Goal: Information Seeking & Learning: Learn about a topic

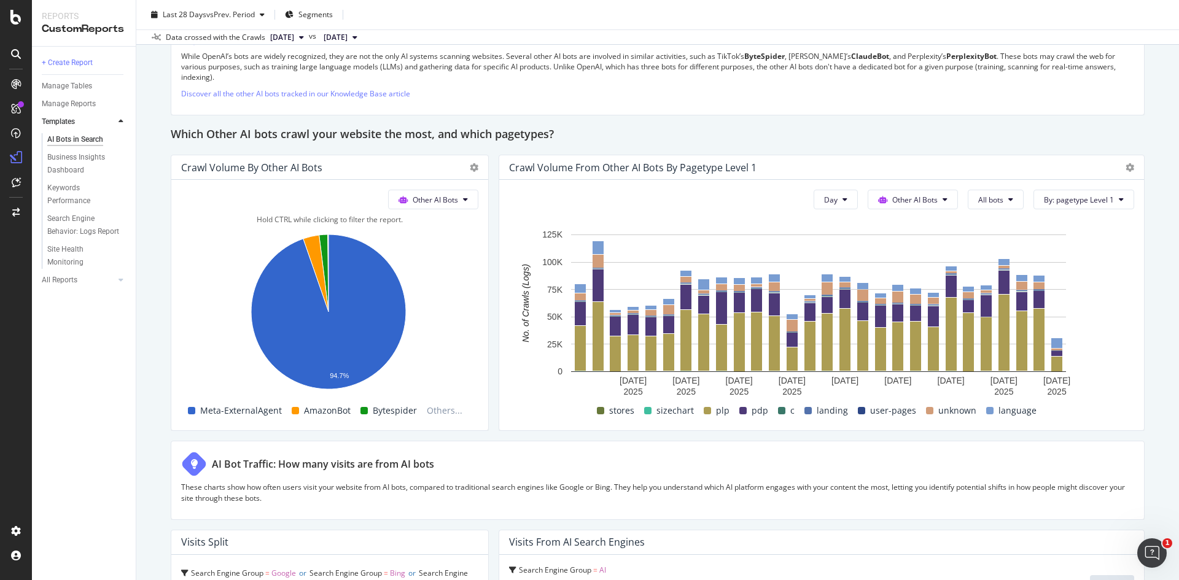
scroll to position [1719, 0]
click at [433, 202] on span "Other AI Bots" at bounding box center [435, 200] width 45 height 10
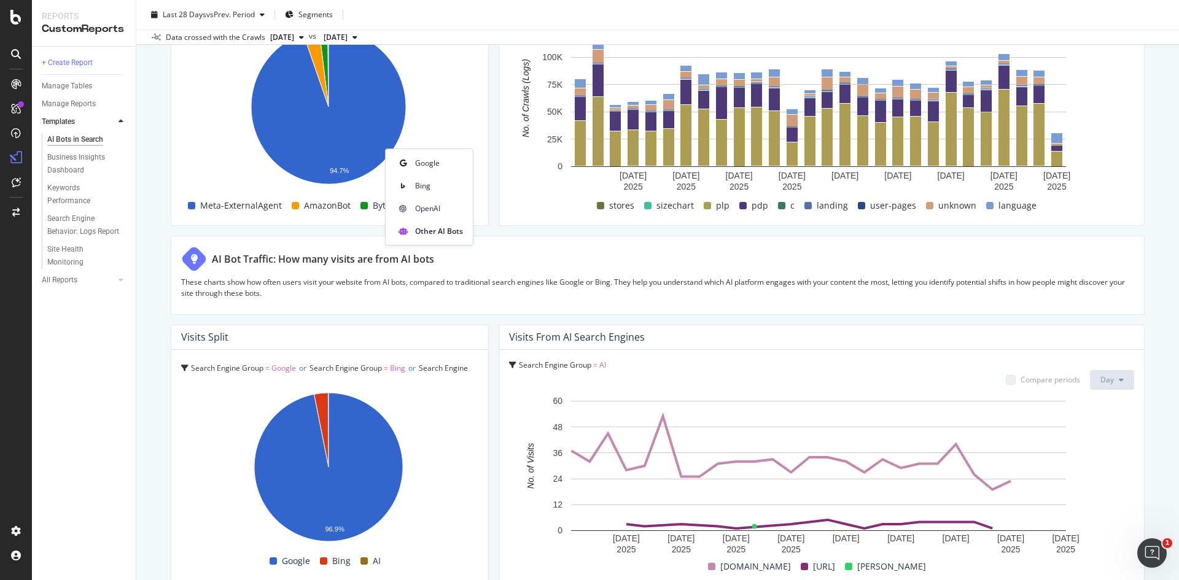
scroll to position [1778, 0]
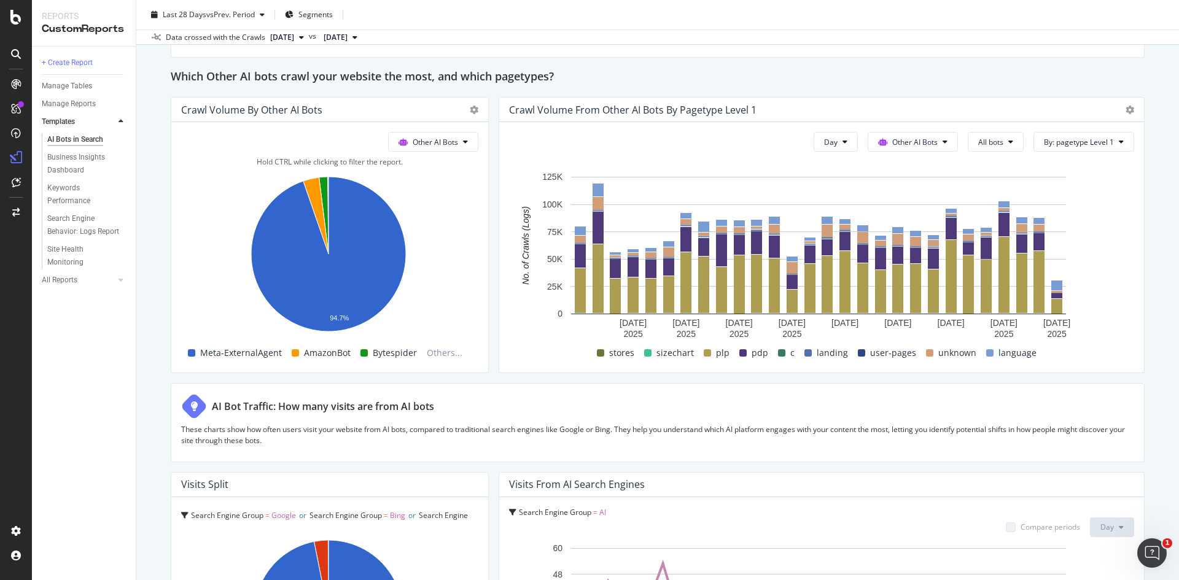
click at [449, 299] on rect "A chart." at bounding box center [328, 257] width 294 height 172
